Goal: Information Seeking & Learning: Learn about a topic

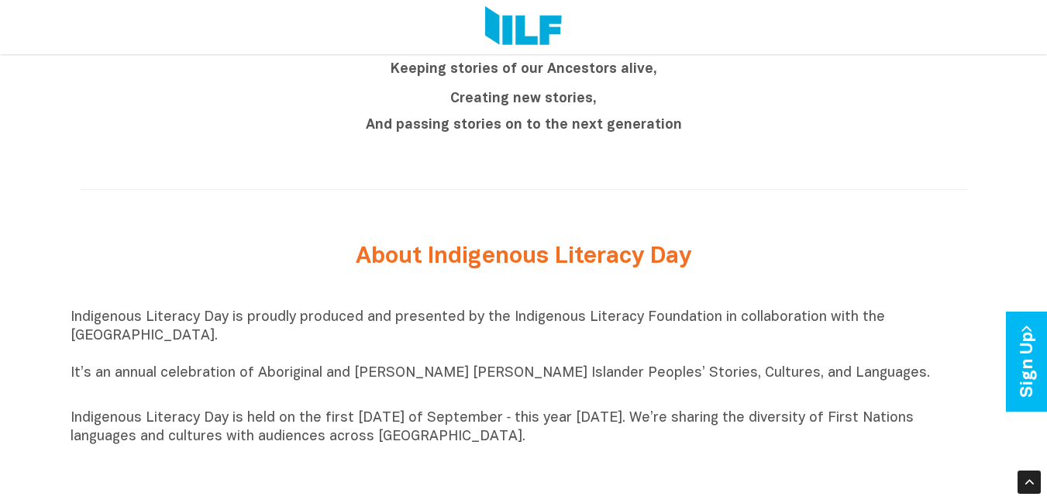
click at [810, 130] on p "And passing stories on to the next generation" at bounding box center [523, 125] width 581 height 19
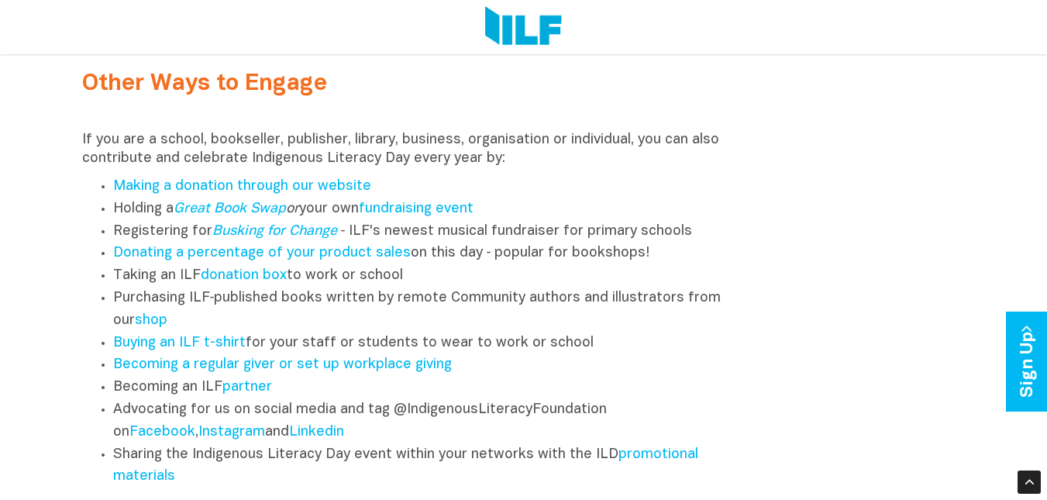
scroll to position [2305, 0]
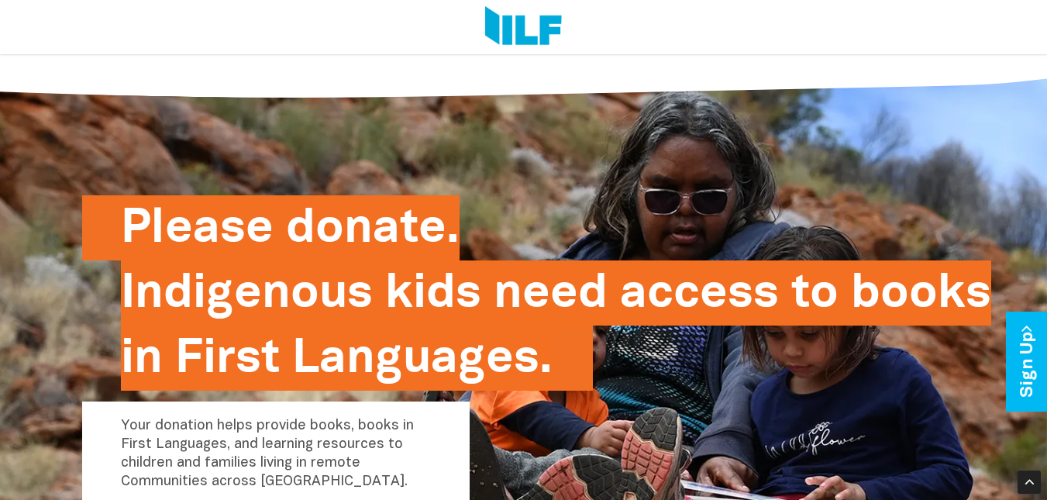
drag, startPoint x: 851, startPoint y: 417, endPoint x: 664, endPoint y: 215, distance: 275.2
drag, startPoint x: 664, startPoint y: 215, endPoint x: 611, endPoint y: 153, distance: 81.3
click at [611, 153] on div "Please donate. Indigenous kids need access to books in First Languages. Your do…" at bounding box center [523, 255] width 883 height 371
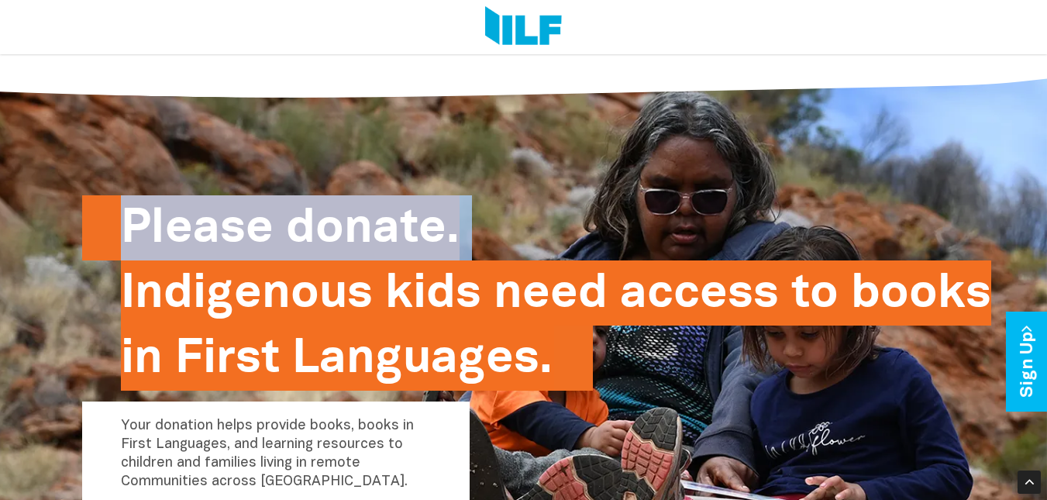
click at [611, 153] on div "Please donate. Indigenous kids need access to books in First Languages. Your do…" at bounding box center [523, 255] width 883 height 371
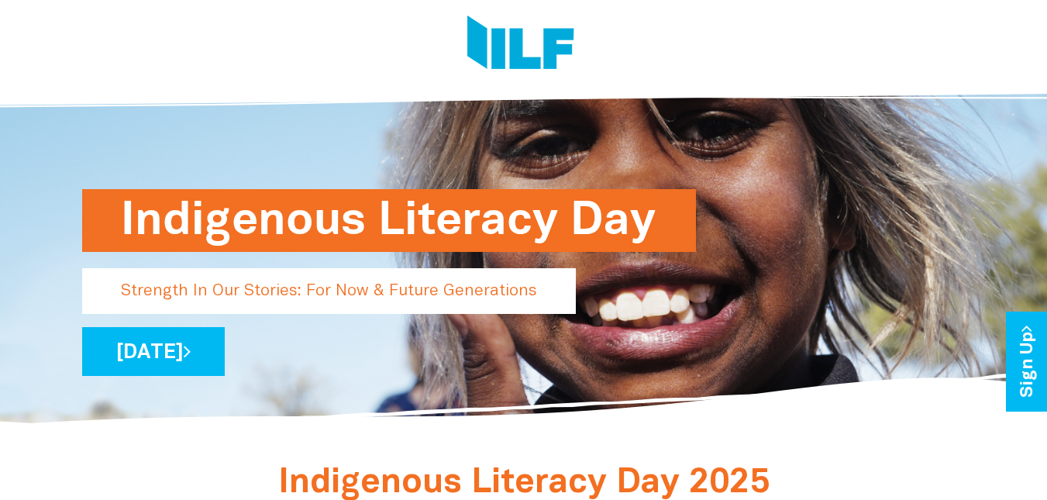
scroll to position [0, 0]
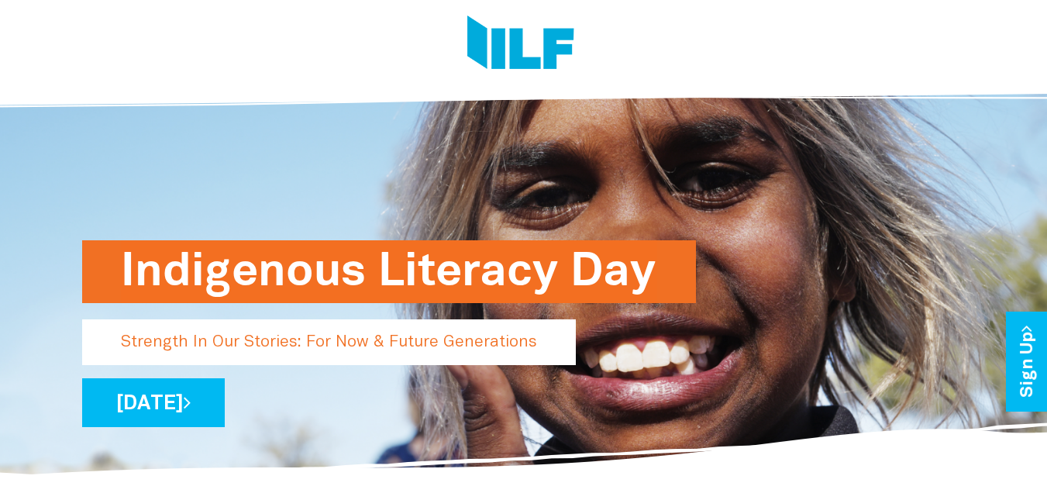
click at [718, 419] on p "[DATE]" at bounding box center [523, 402] width 883 height 49
